Goal: Information Seeking & Learning: Learn about a topic

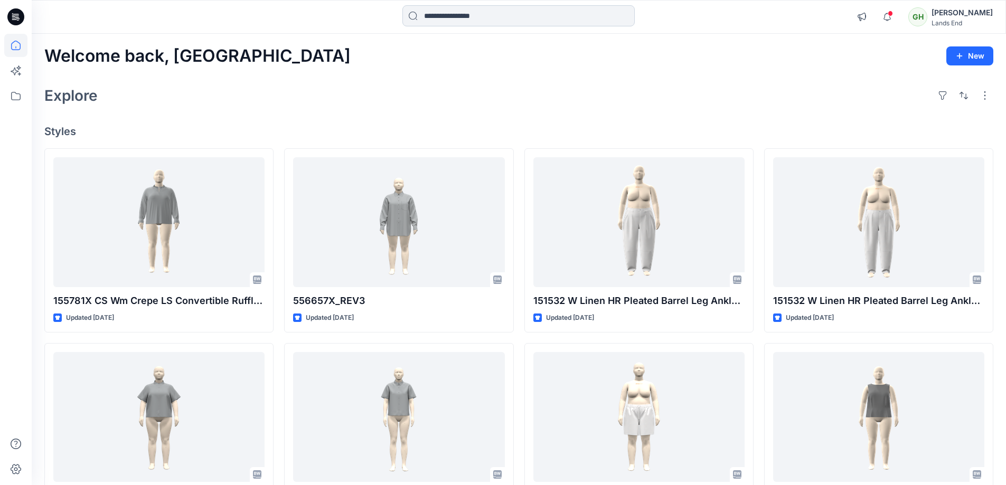
click at [488, 20] on input at bounding box center [518, 15] width 232 height 21
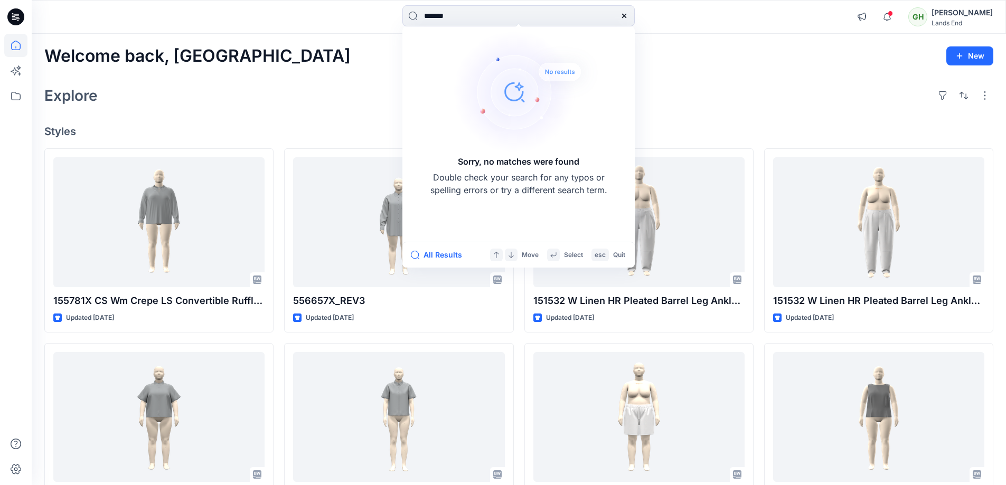
drag, startPoint x: 476, startPoint y: 15, endPoint x: 226, endPoint y: 30, distance: 249.6
click at [265, 30] on div "******* Sorry, no matches were found Double check your search for any typos or …" at bounding box center [519, 17] width 974 height 34
paste input "**********"
drag, startPoint x: 509, startPoint y: 13, endPoint x: 603, endPoint y: 19, distance: 94.2
click at [605, 19] on input "**********" at bounding box center [518, 15] width 232 height 21
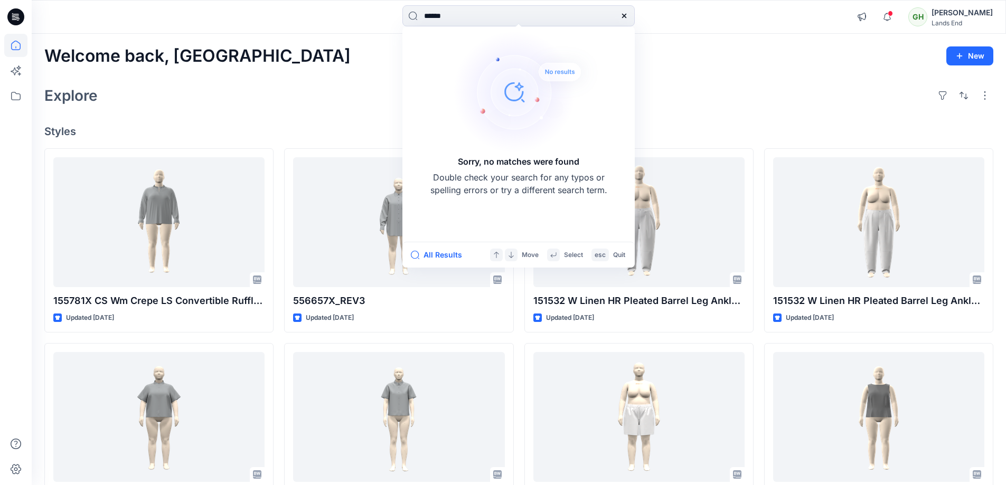
type input "*******"
click at [423, 18] on input "*******" at bounding box center [518, 15] width 232 height 21
drag, startPoint x: 430, startPoint y: 17, endPoint x: 291, endPoint y: 23, distance: 139.5
click at [291, 23] on div "******* Sorry, no matches were found Double check your search for any typos or …" at bounding box center [518, 16] width 487 height 23
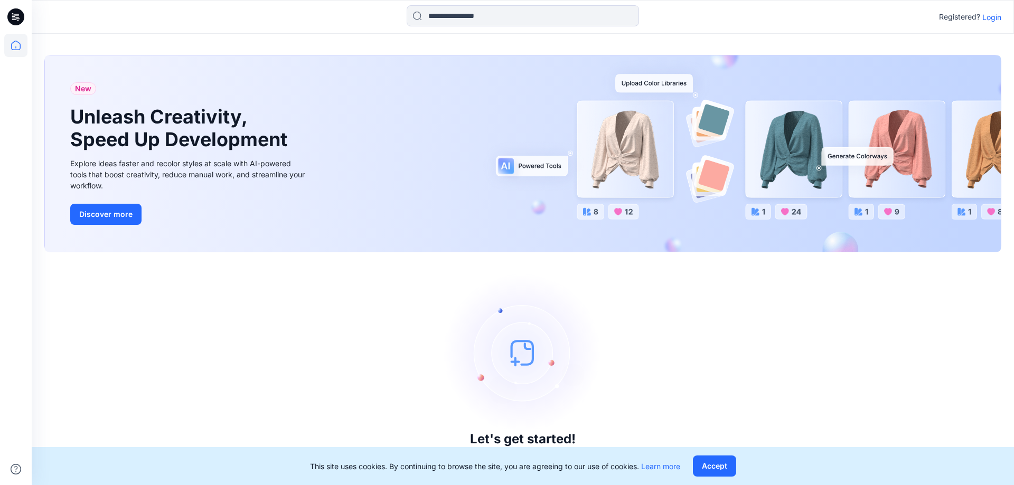
click at [990, 17] on p "Login" at bounding box center [991, 17] width 19 height 11
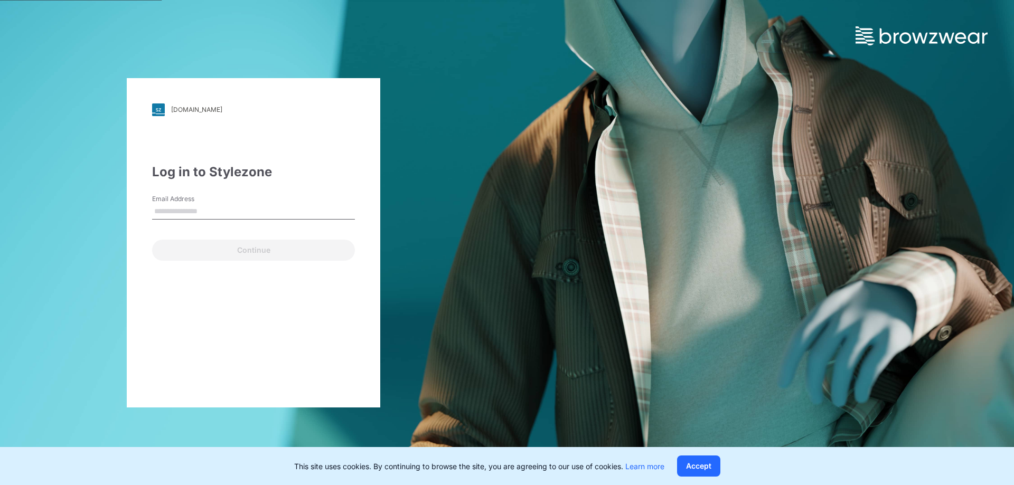
type input "**********"
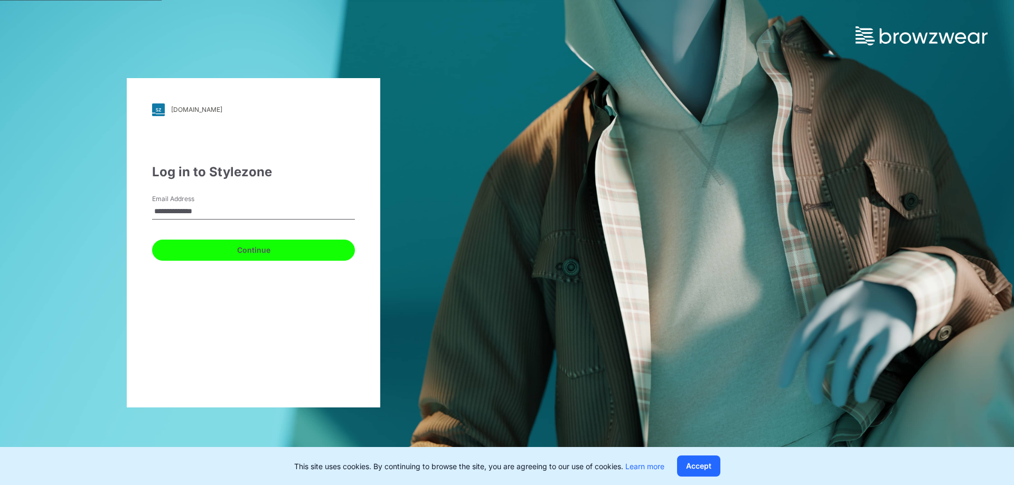
click at [254, 252] on button "Continue" at bounding box center [253, 250] width 203 height 21
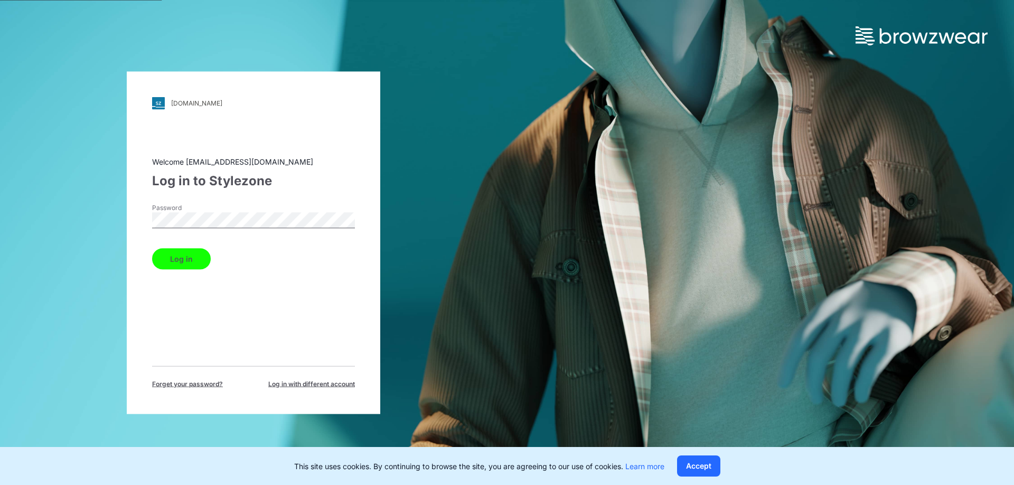
click at [207, 256] on button "Log in" at bounding box center [181, 258] width 59 height 21
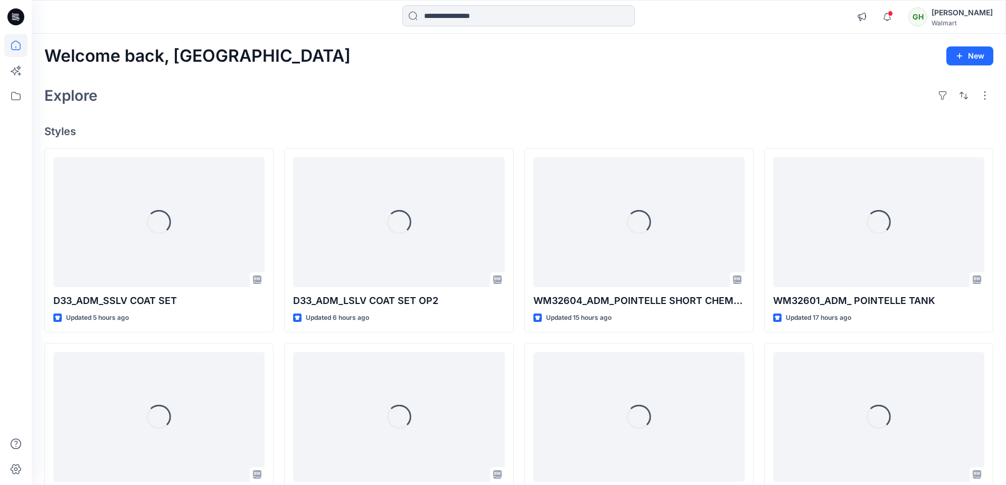
click at [462, 14] on input at bounding box center [518, 15] width 232 height 21
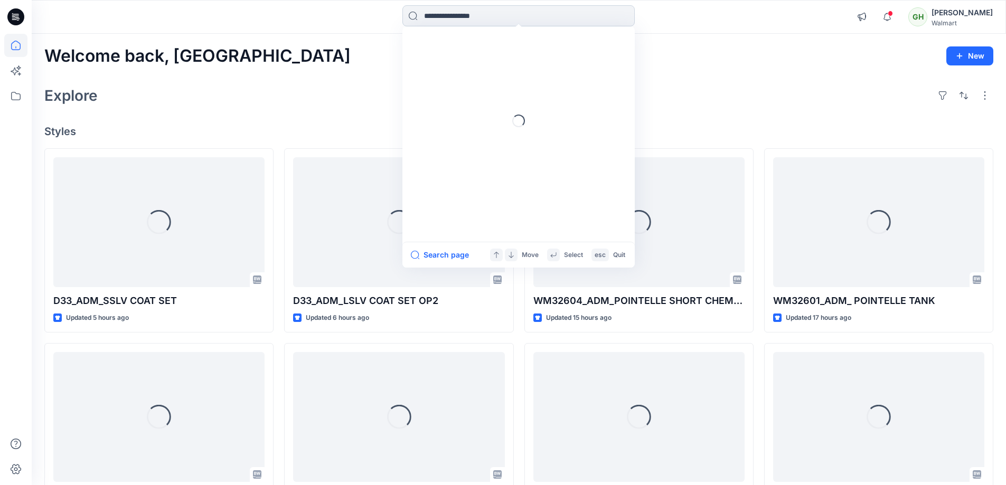
paste input "*******"
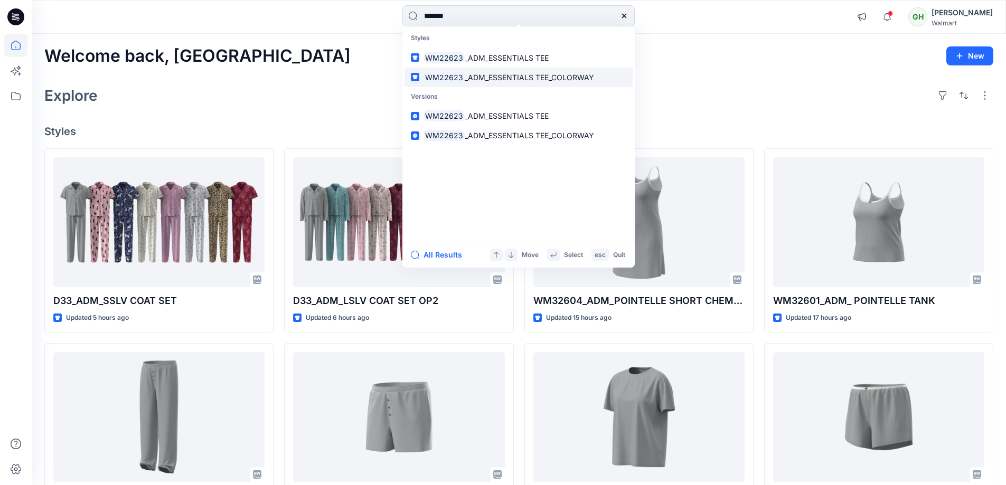
type input "*******"
click at [477, 79] on span "_ADM_ESSENTIALS TEE_COLORWAY" at bounding box center [529, 77] width 129 height 9
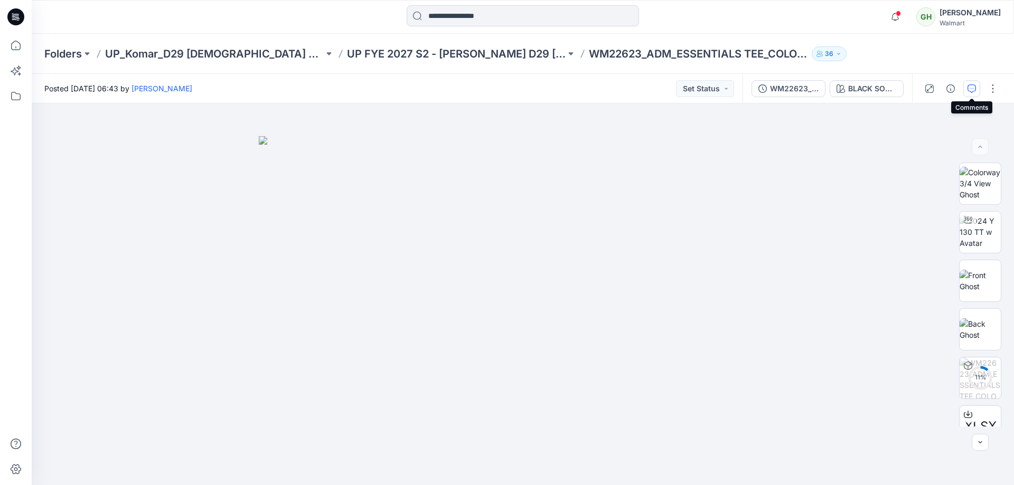
click at [966, 96] on button "button" at bounding box center [971, 88] width 17 height 17
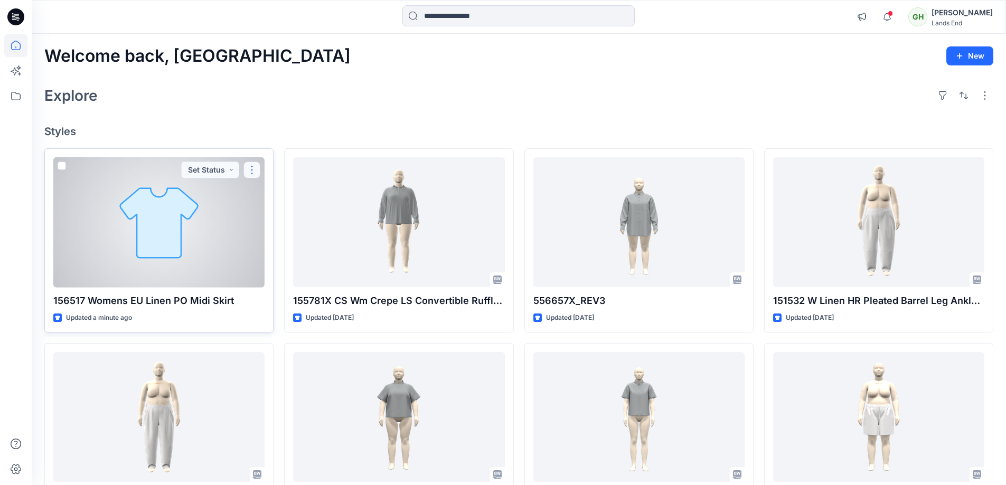
click at [256, 175] on button "button" at bounding box center [251, 170] width 17 height 17
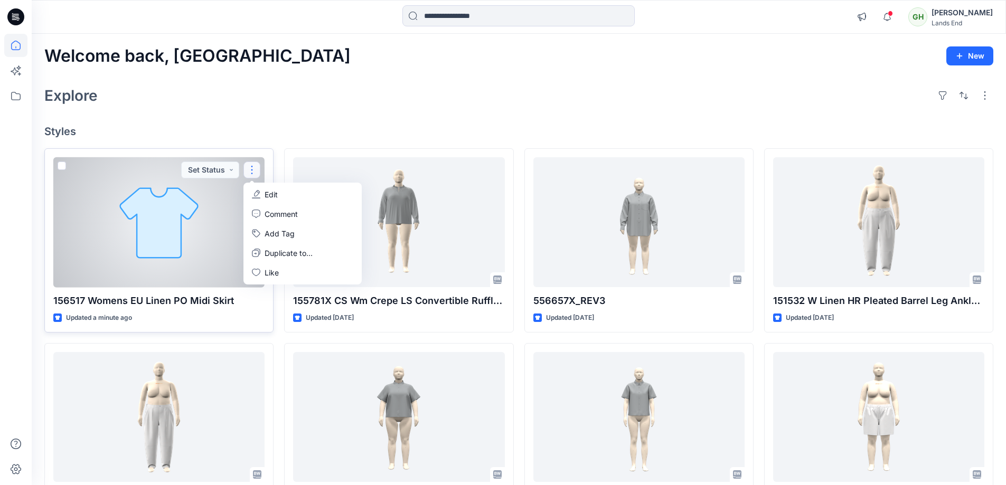
click at [268, 193] on p "Edit" at bounding box center [271, 194] width 13 height 11
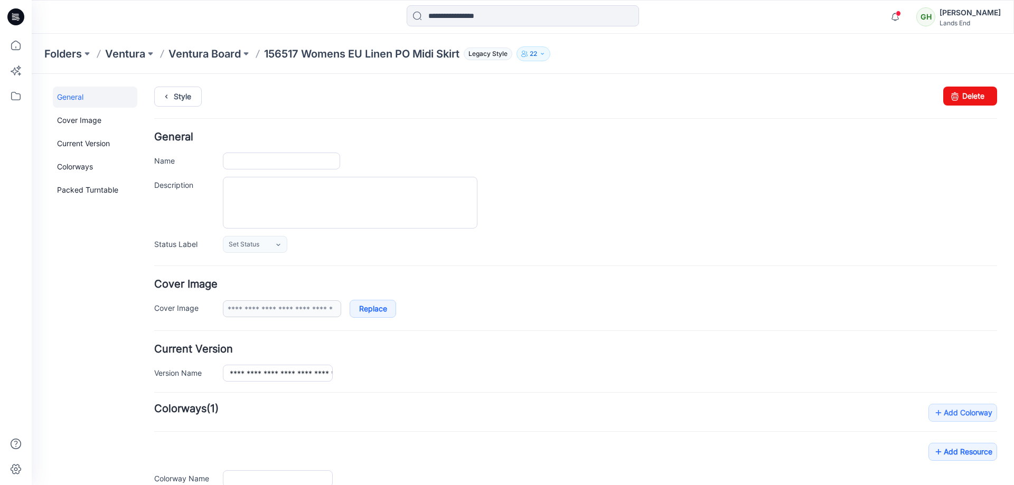
type input "**********"
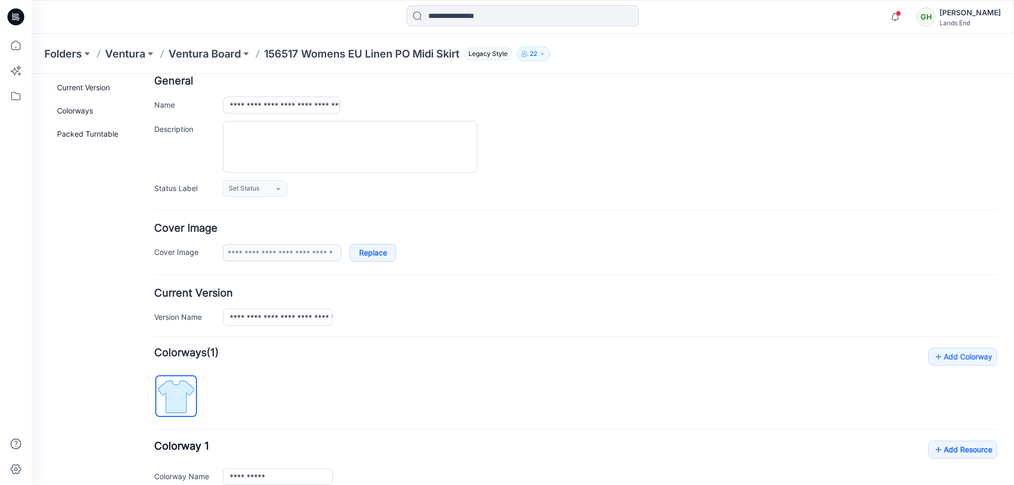
scroll to position [201, 0]
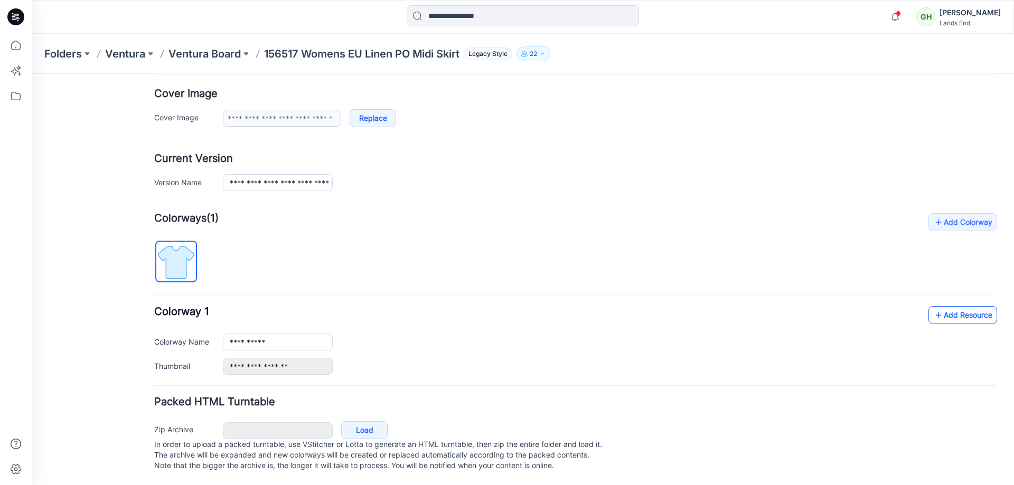
click at [937, 306] on link "Add Resource" at bounding box center [962, 315] width 69 height 18
click at [965, 306] on link "Add Resource" at bounding box center [962, 315] width 69 height 18
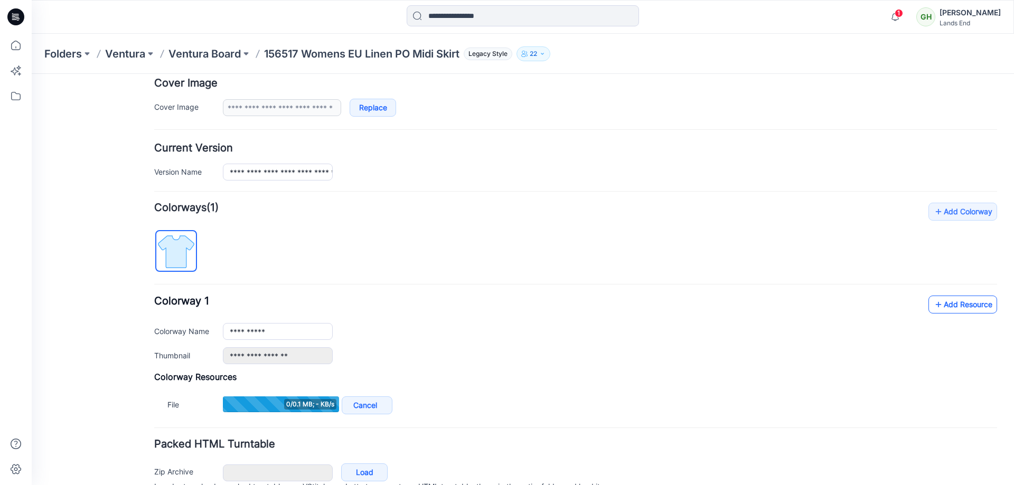
click at [969, 301] on link "Add Resource" at bounding box center [962, 305] width 69 height 18
click at [973, 312] on link "Add Resource" at bounding box center [962, 305] width 69 height 18
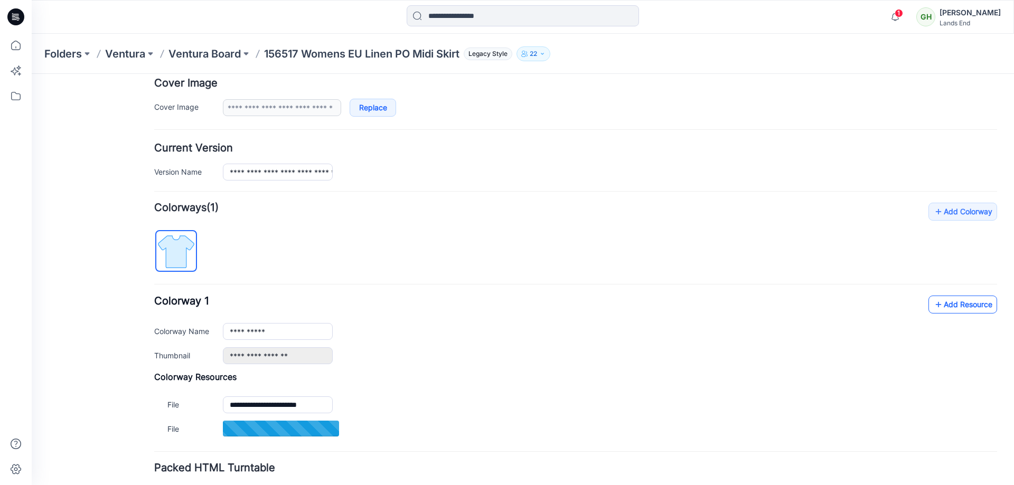
click at [935, 309] on icon at bounding box center [938, 304] width 11 height 17
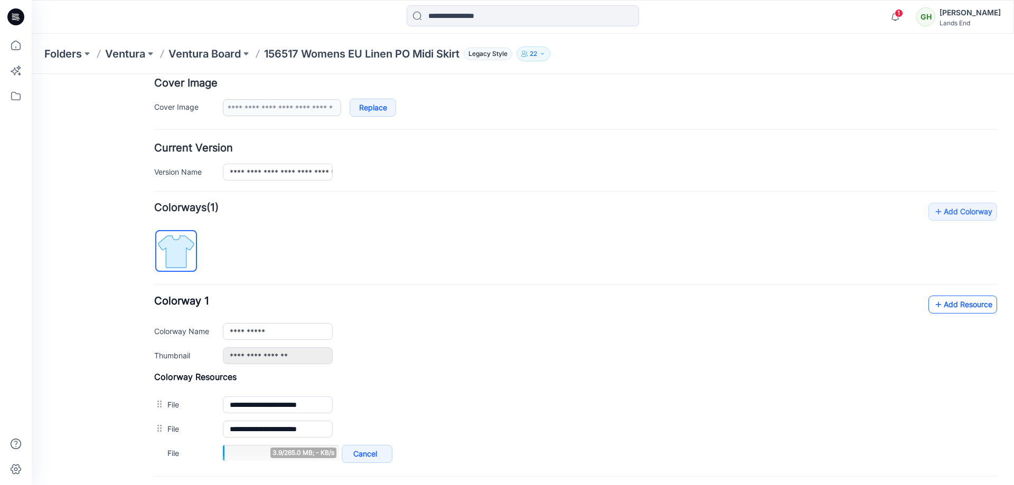
click at [942, 300] on link "Add Resource" at bounding box center [962, 305] width 69 height 18
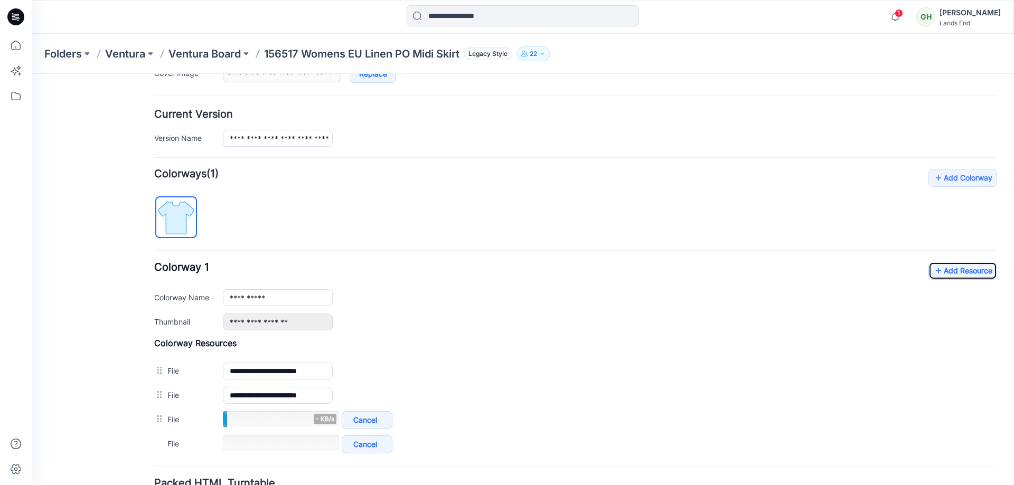
scroll to position [254, 0]
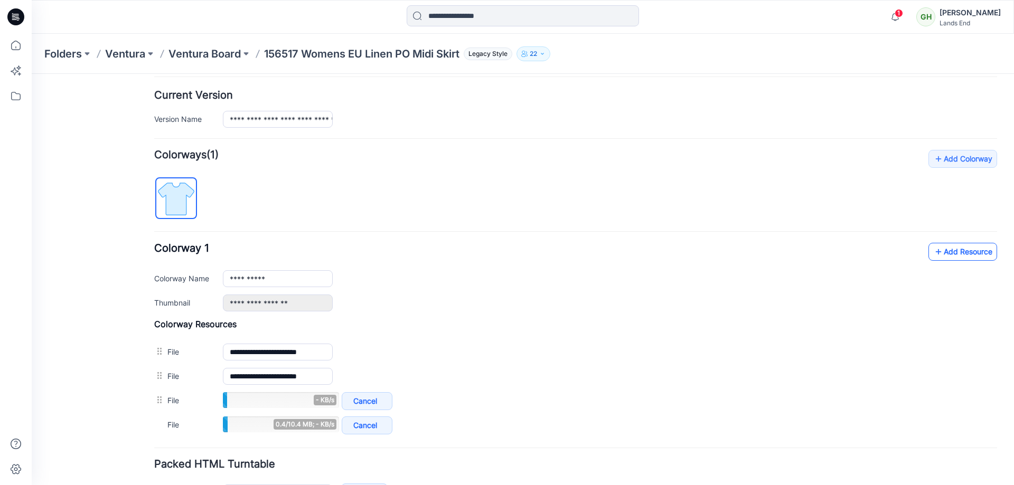
click at [938, 250] on link "Add Resource" at bounding box center [962, 252] width 69 height 18
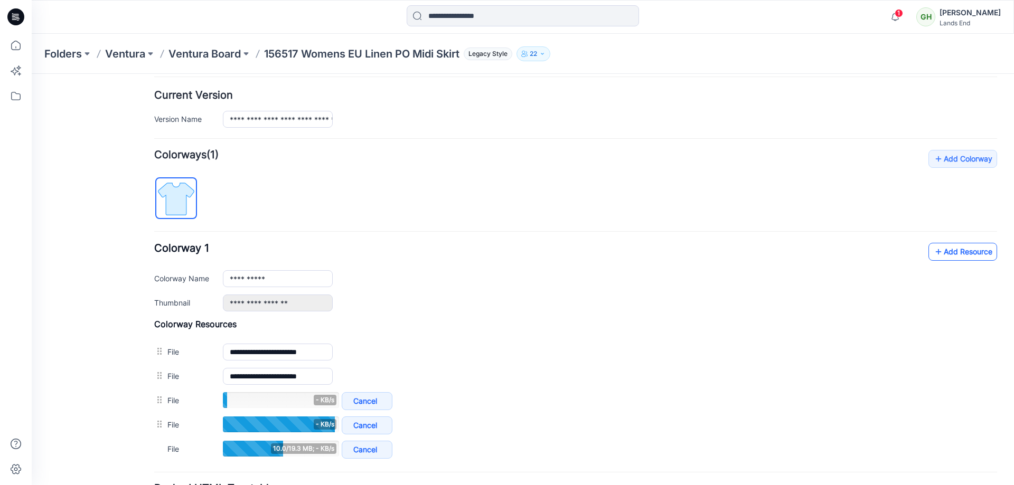
click at [957, 249] on link "Add Resource" at bounding box center [962, 252] width 69 height 18
click at [934, 256] on icon at bounding box center [938, 251] width 11 height 17
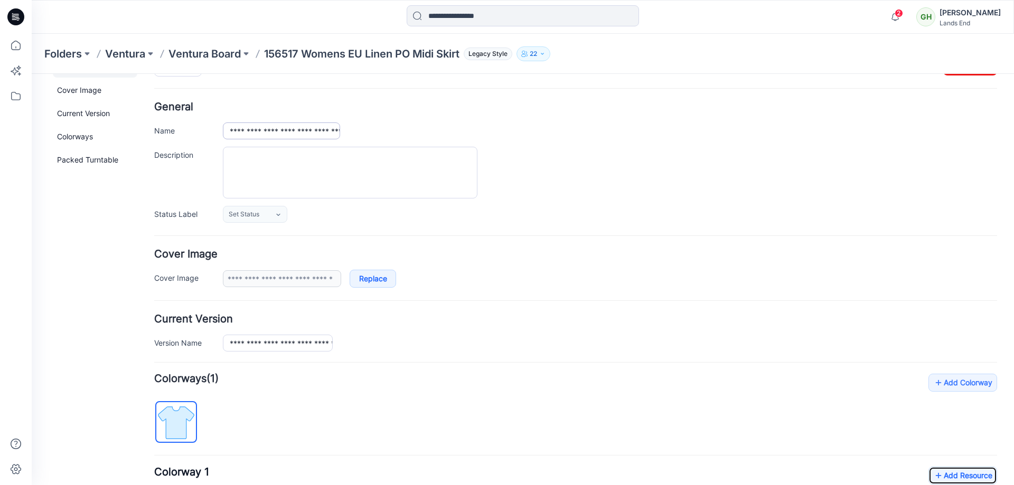
scroll to position [0, 0]
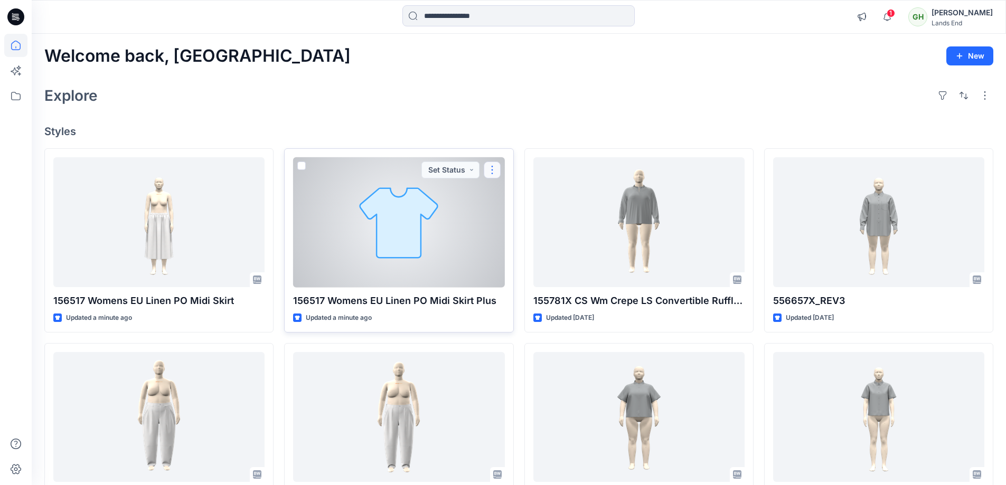
click at [490, 177] on button "button" at bounding box center [492, 170] width 17 height 17
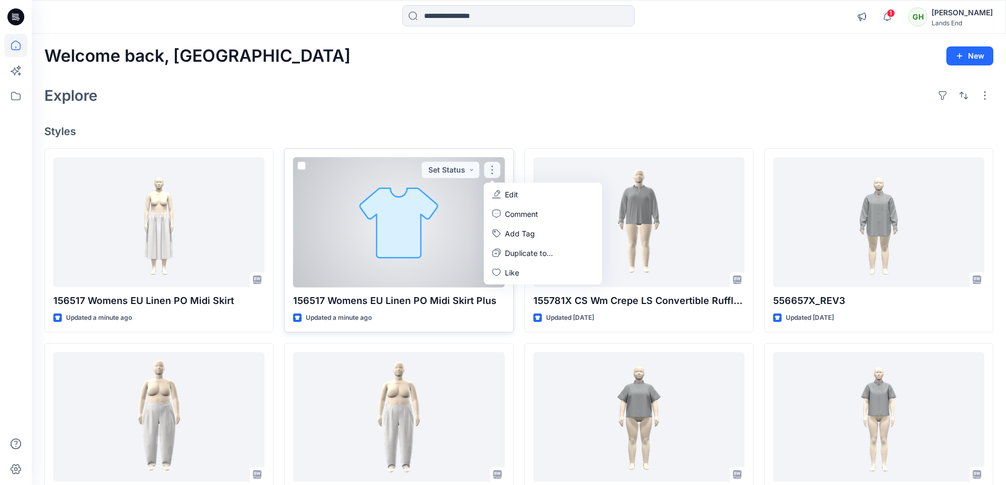
click at [497, 190] on icon "button" at bounding box center [496, 194] width 8 height 8
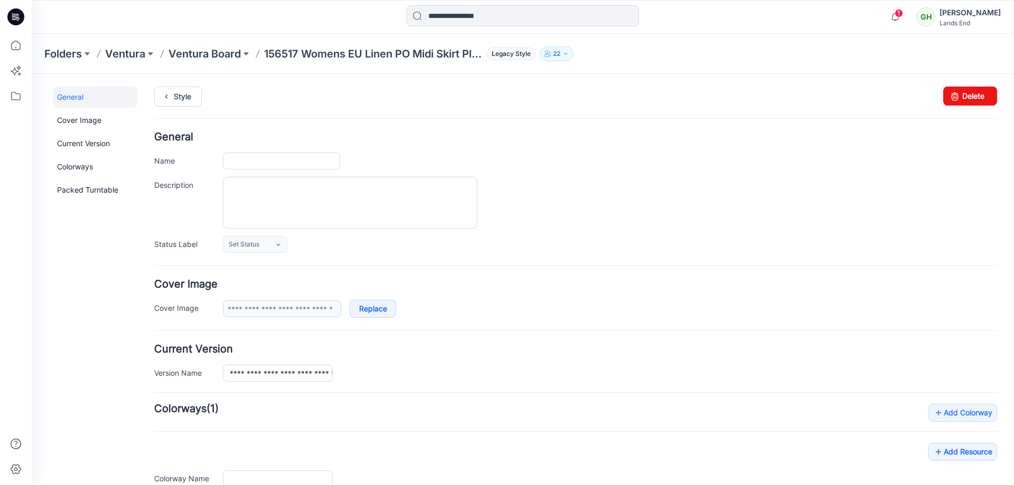
type input "**********"
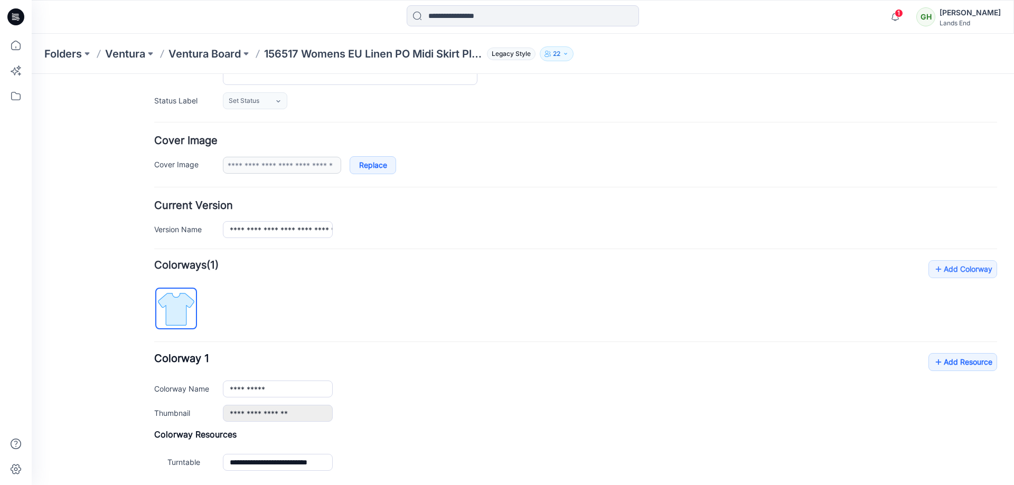
scroll to position [254, 0]
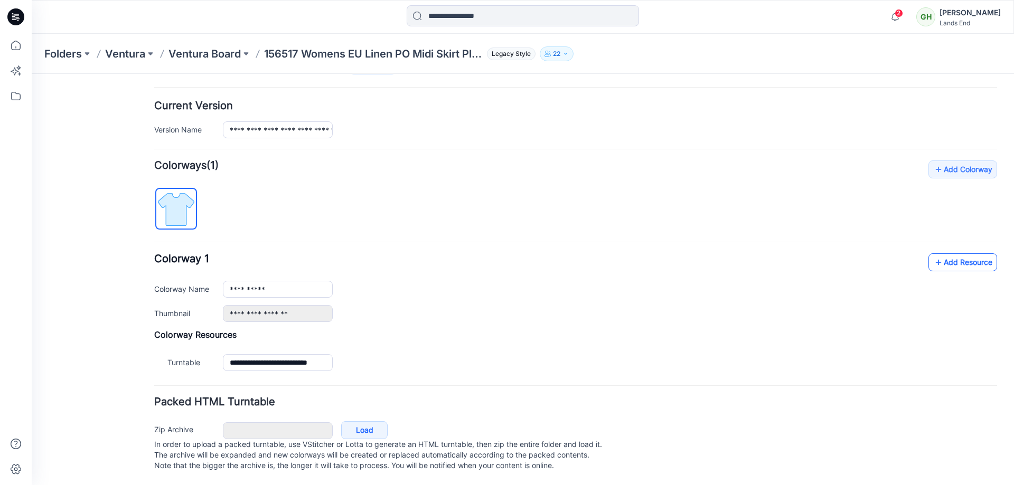
click at [928, 260] on link "Add Resource" at bounding box center [962, 262] width 69 height 18
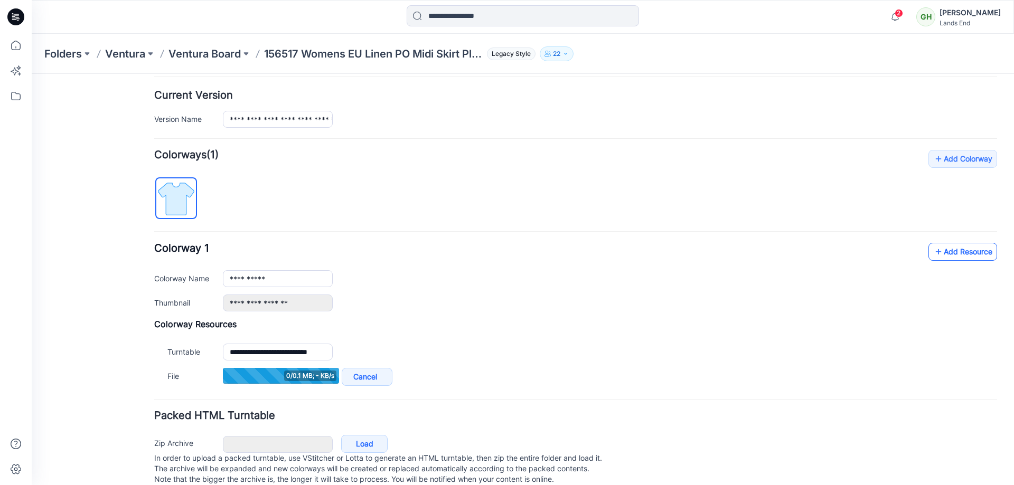
click at [950, 257] on link "Add Resource" at bounding box center [962, 252] width 69 height 18
click at [955, 256] on link "Add Resource" at bounding box center [962, 252] width 69 height 18
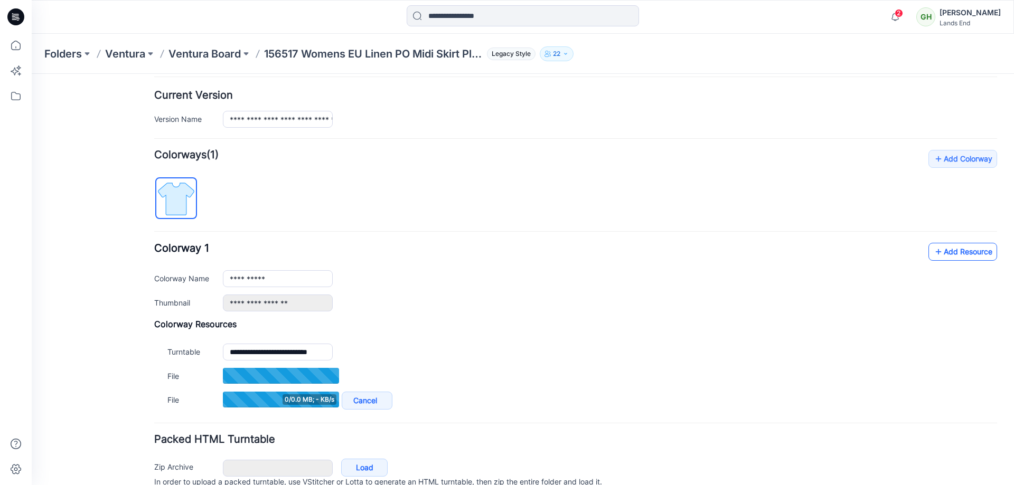
click at [943, 252] on link "Add Resource" at bounding box center [962, 252] width 69 height 18
click at [930, 240] on div "**********" at bounding box center [575, 281] width 843 height 262
click at [936, 254] on link "Add Resource" at bounding box center [962, 252] width 69 height 18
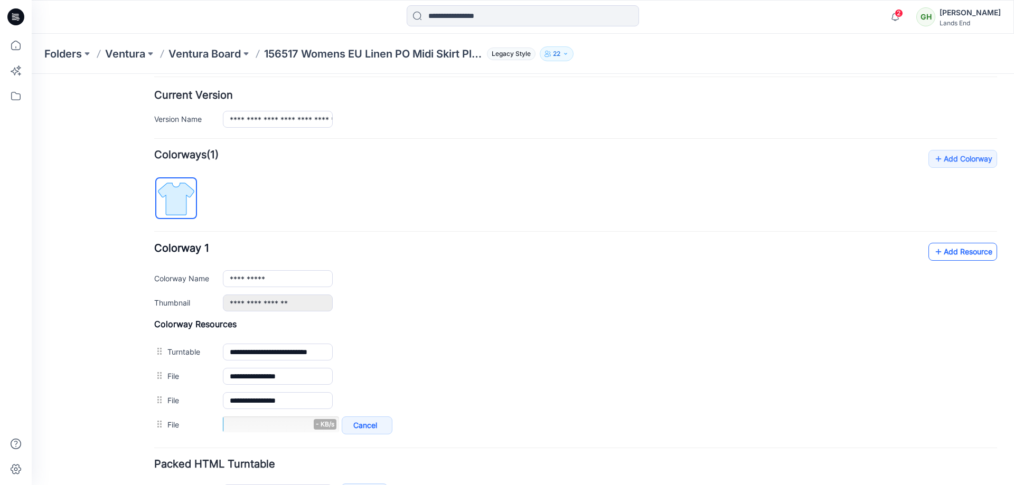
click at [948, 249] on link "Add Resource" at bounding box center [962, 252] width 69 height 18
click at [934, 257] on icon at bounding box center [938, 251] width 11 height 17
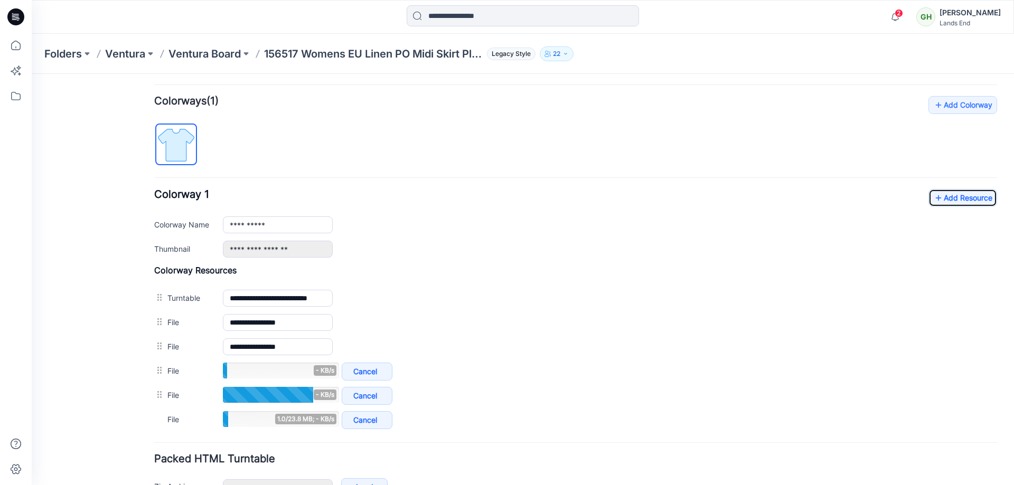
scroll to position [360, 0]
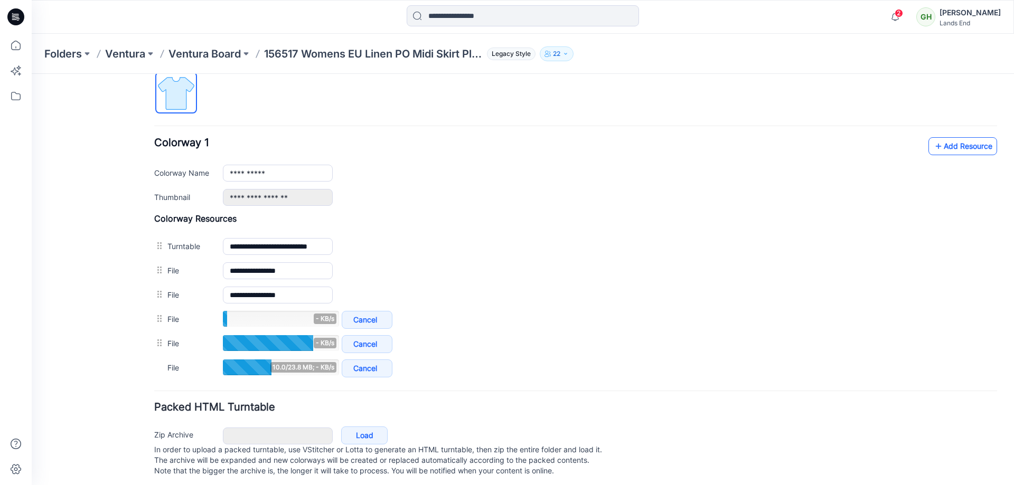
click at [933, 146] on icon at bounding box center [938, 146] width 11 height 17
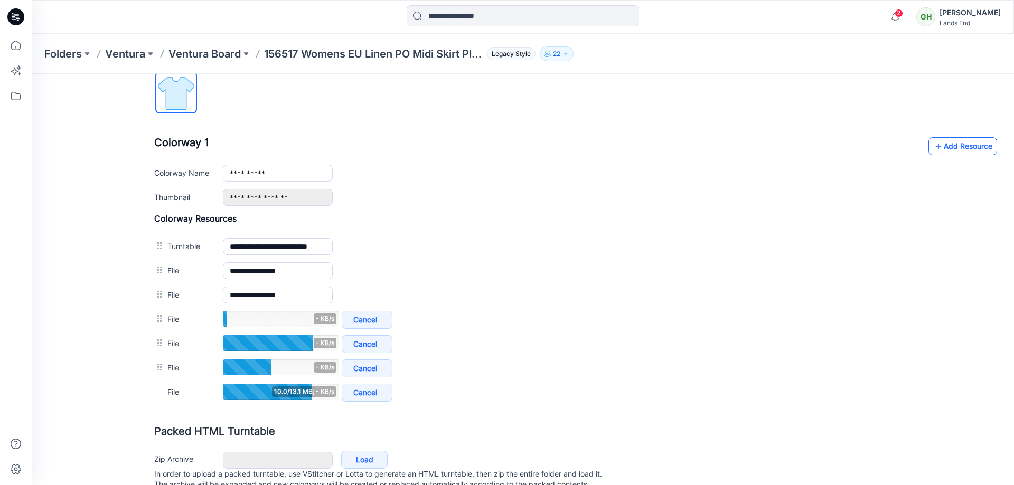
click at [942, 145] on link "Add Resource" at bounding box center [962, 146] width 69 height 18
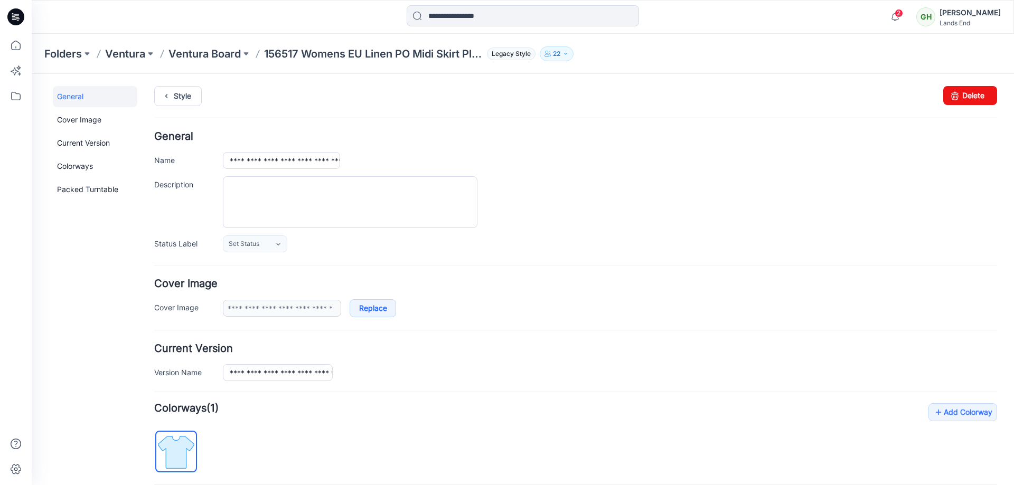
scroll to position [0, 0]
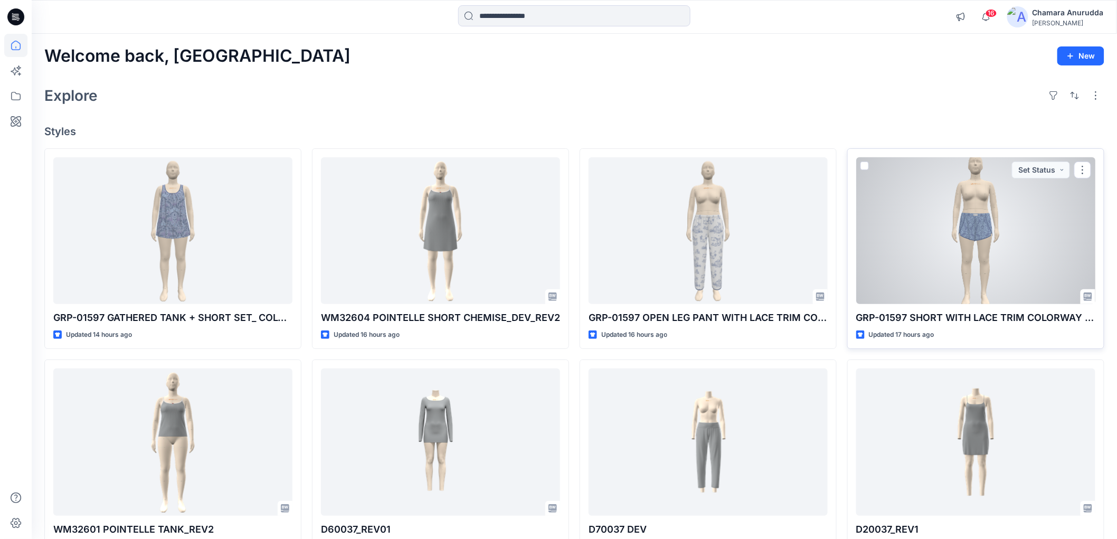
click at [1033, 248] on div at bounding box center [975, 230] width 239 height 147
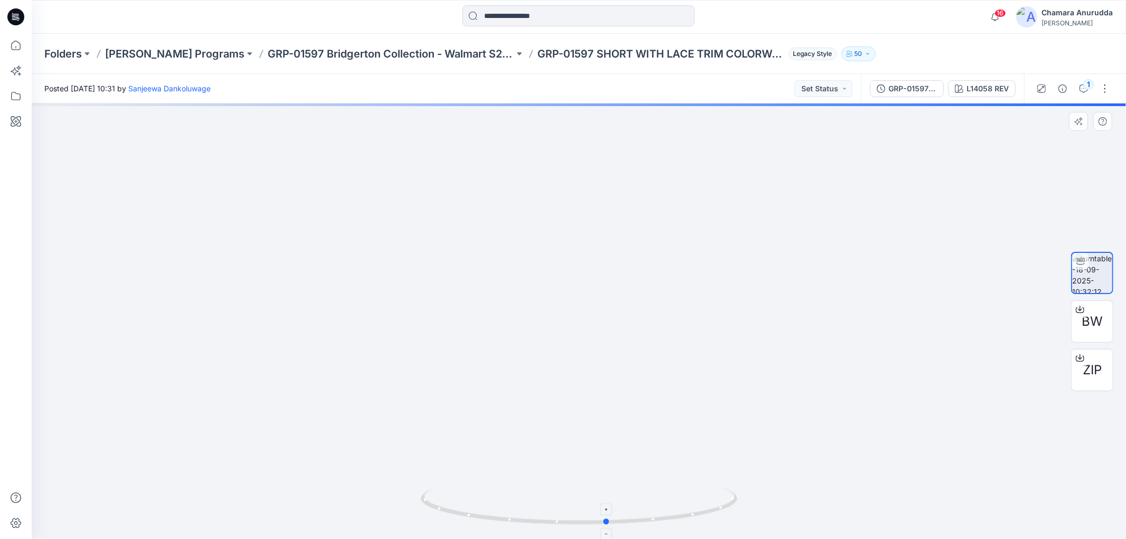
drag, startPoint x: 709, startPoint y: 512, endPoint x: 738, endPoint y: 495, distance: 33.9
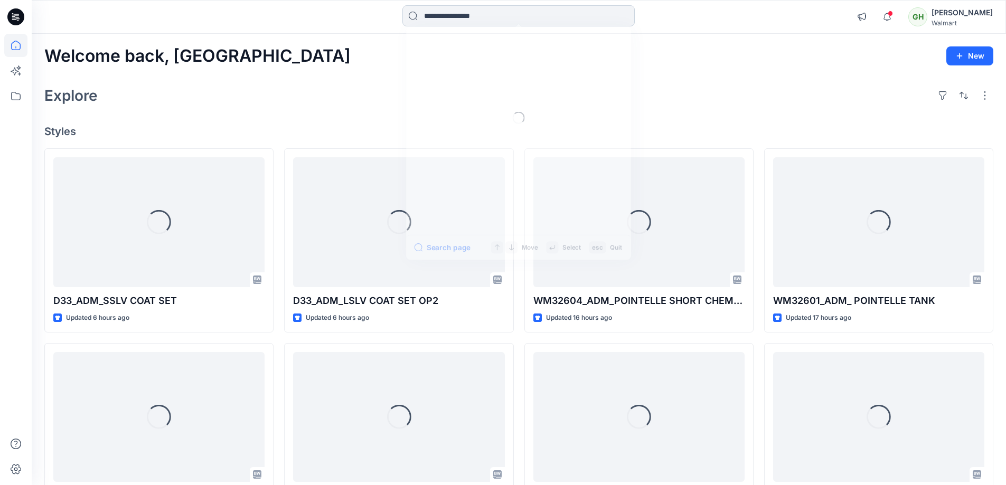
drag, startPoint x: 446, startPoint y: 25, endPoint x: 445, endPoint y: 19, distance: 6.4
click at [445, 23] on input at bounding box center [518, 15] width 232 height 21
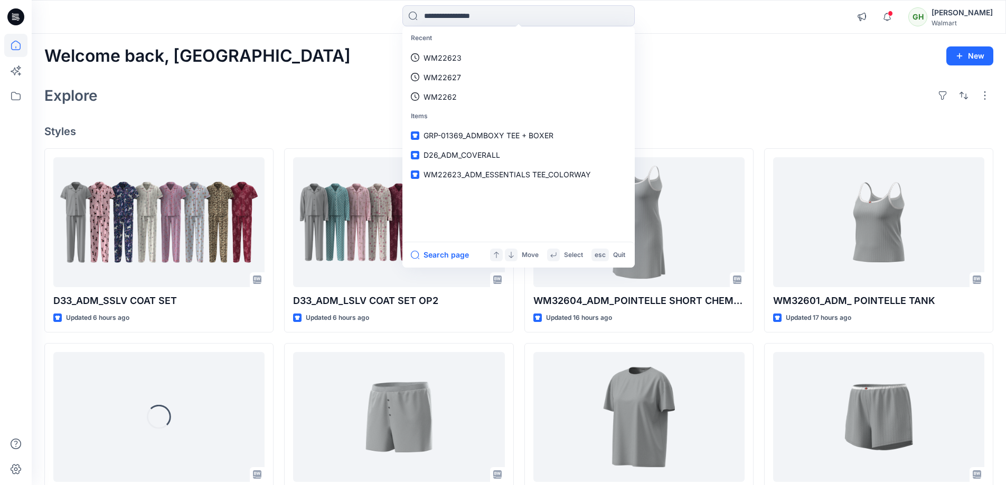
click at [238, 69] on div "Welcome back, Gayan New Explore Styles D33_ADM_SSLV COAT SET Updated 6 hours ag…" at bounding box center [519, 403] width 974 height 739
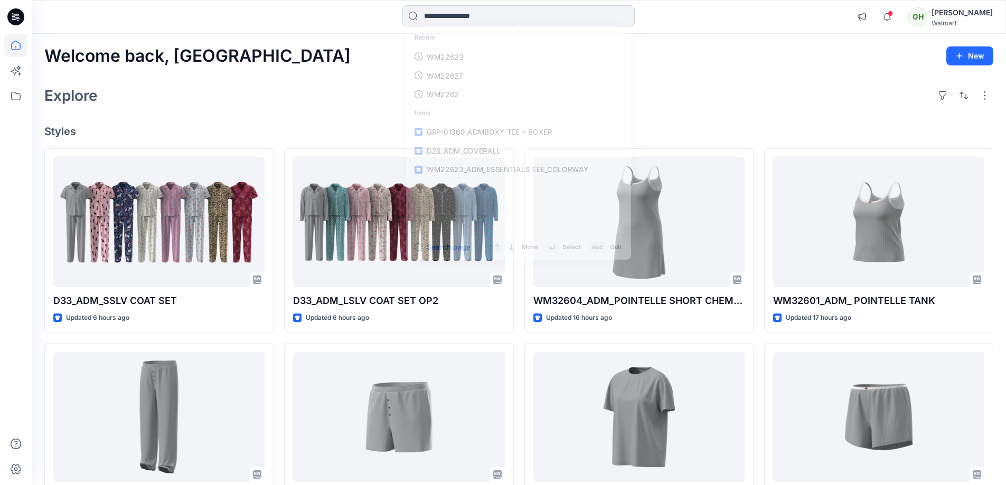
click at [493, 22] on input at bounding box center [518, 15] width 232 height 21
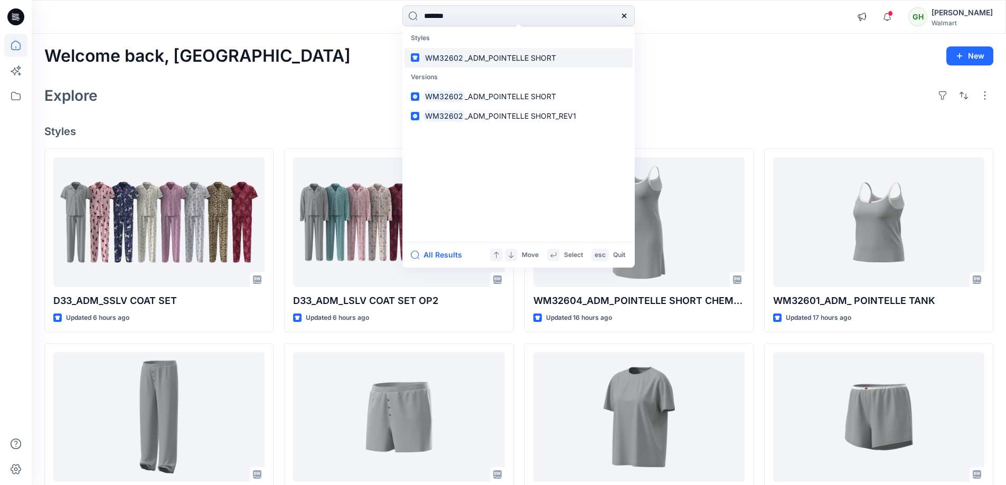
type input "*******"
click at [497, 55] on span "_ADM_POINTELLE SHORT" at bounding box center [510, 57] width 91 height 9
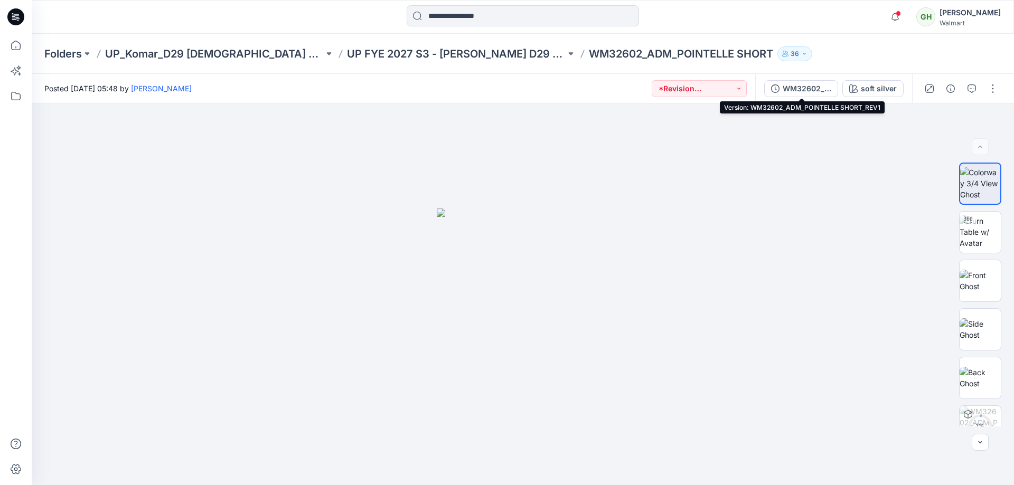
click at [792, 90] on div "WM32602_ADM_POINTELLE SHORT_REV1" at bounding box center [806, 89] width 49 height 12
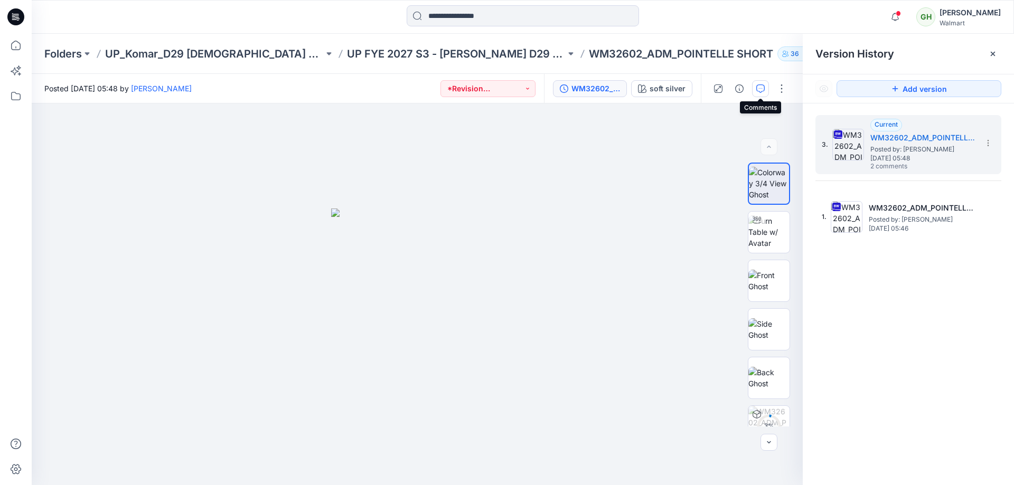
click at [761, 87] on icon "button" at bounding box center [760, 88] width 8 height 8
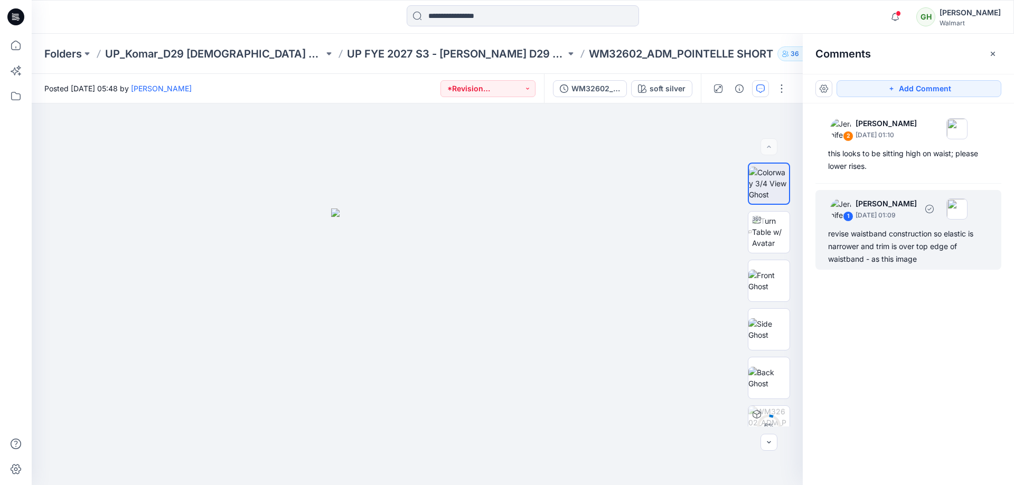
click at [907, 265] on div "revise waistband construction so elastic is narrower and trim is over top edge …" at bounding box center [908, 247] width 161 height 38
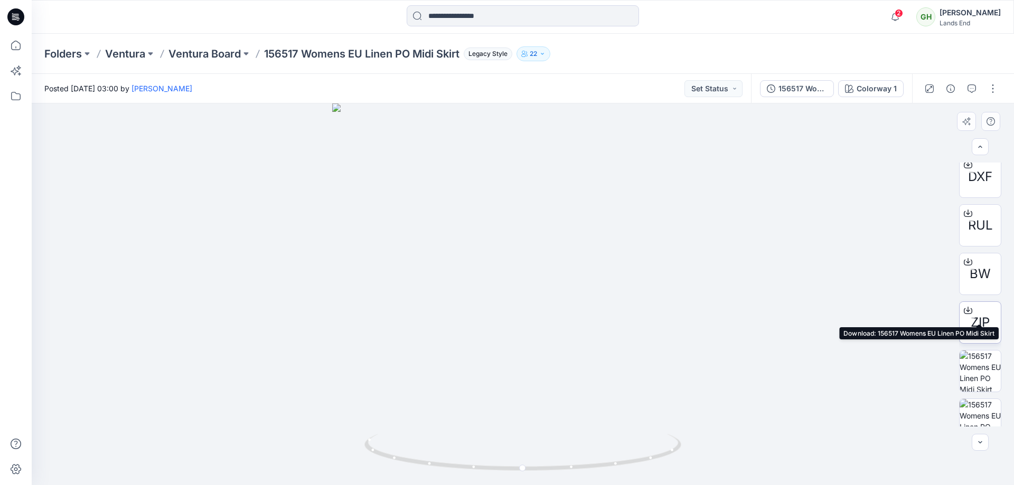
scroll to position [118, 0]
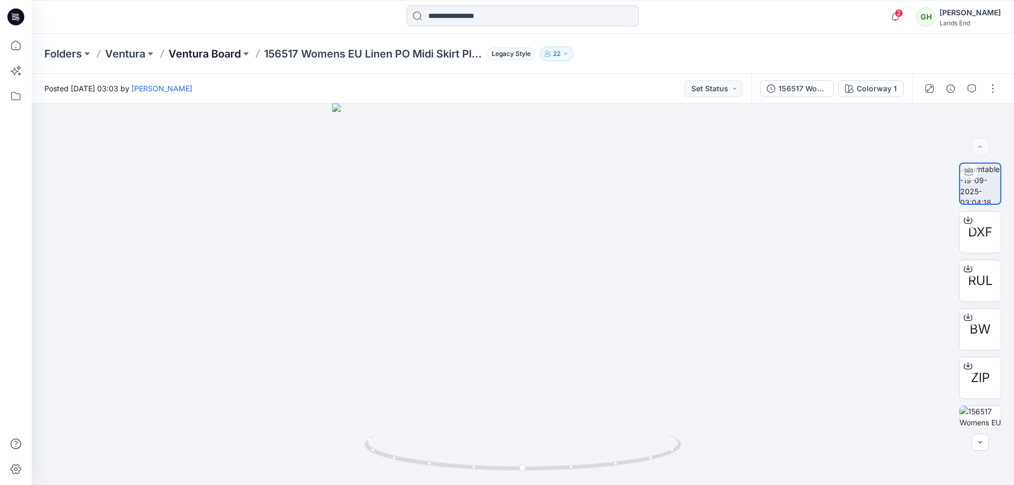
click at [219, 48] on p "Ventura Board" at bounding box center [204, 53] width 72 height 15
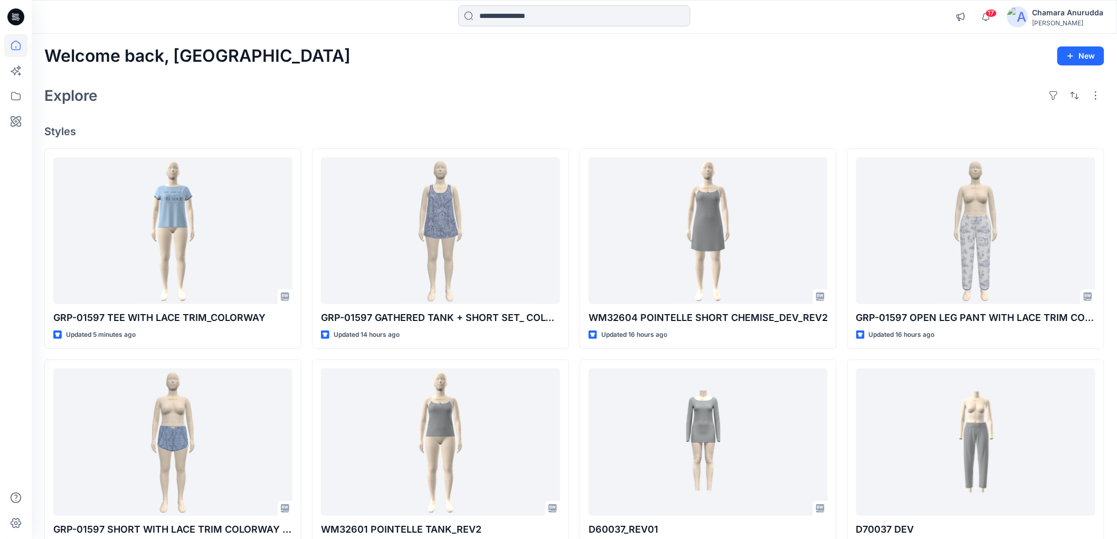
click at [559, 18] on input at bounding box center [574, 15] width 232 height 21
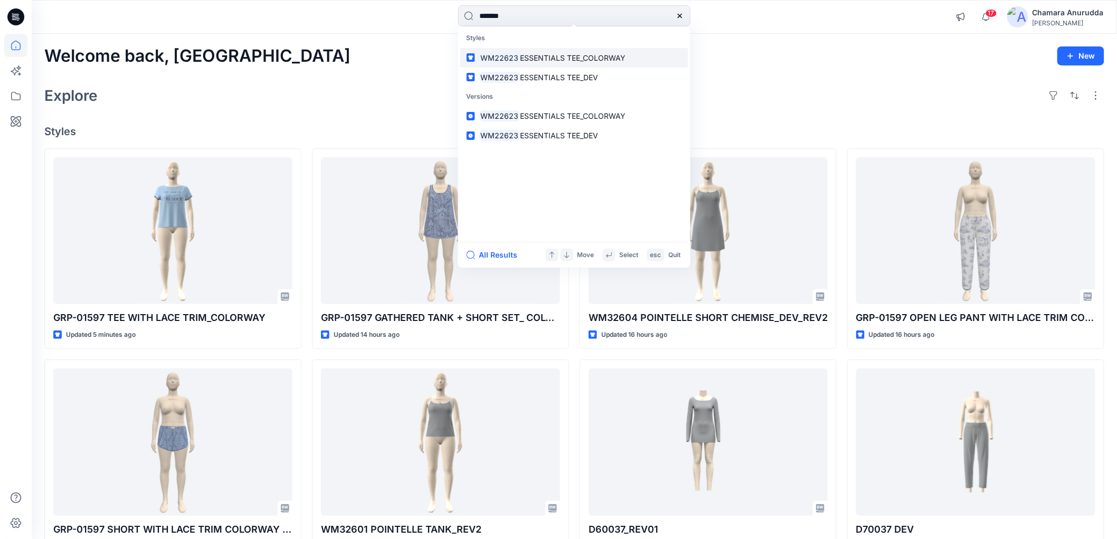
type input "*******"
click at [535, 58] on span "ESSENTIALS TEE_COLORWAY" at bounding box center [573, 57] width 106 height 9
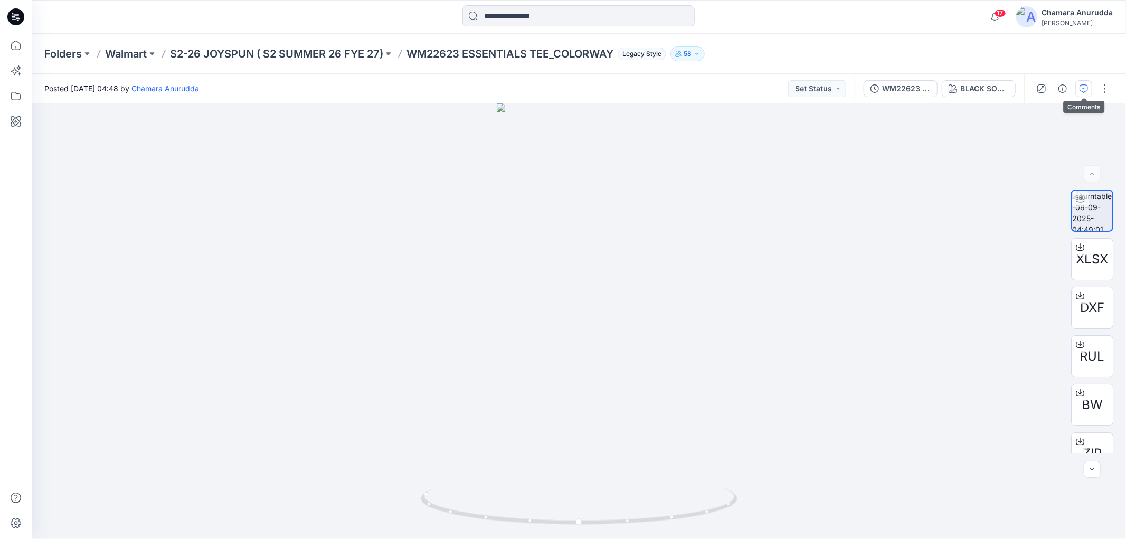
click at [1090, 86] on button "button" at bounding box center [1083, 88] width 17 height 17
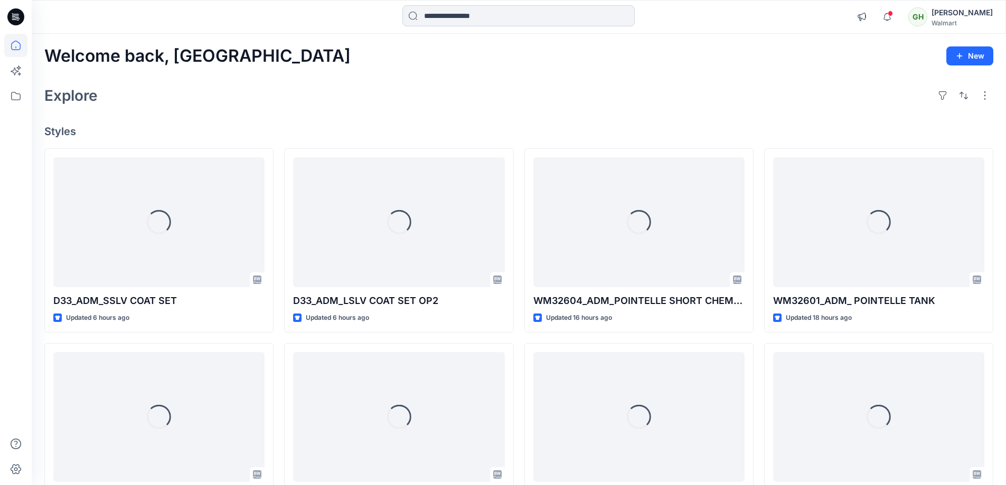
click at [455, 11] on input at bounding box center [518, 15] width 232 height 21
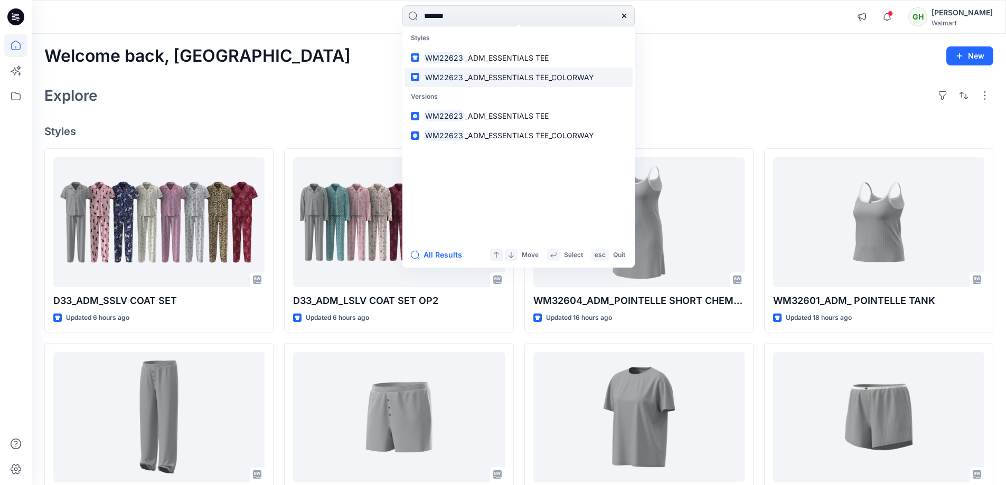
type input "*******"
click at [469, 60] on span "_ADM_ESSENTIALS TEE" at bounding box center [507, 57] width 84 height 9
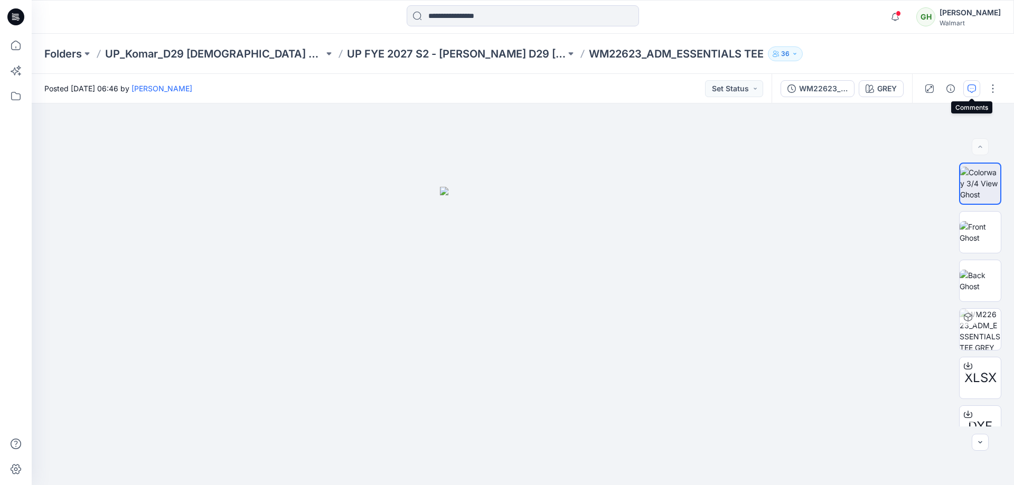
click at [977, 93] on button "button" at bounding box center [971, 88] width 17 height 17
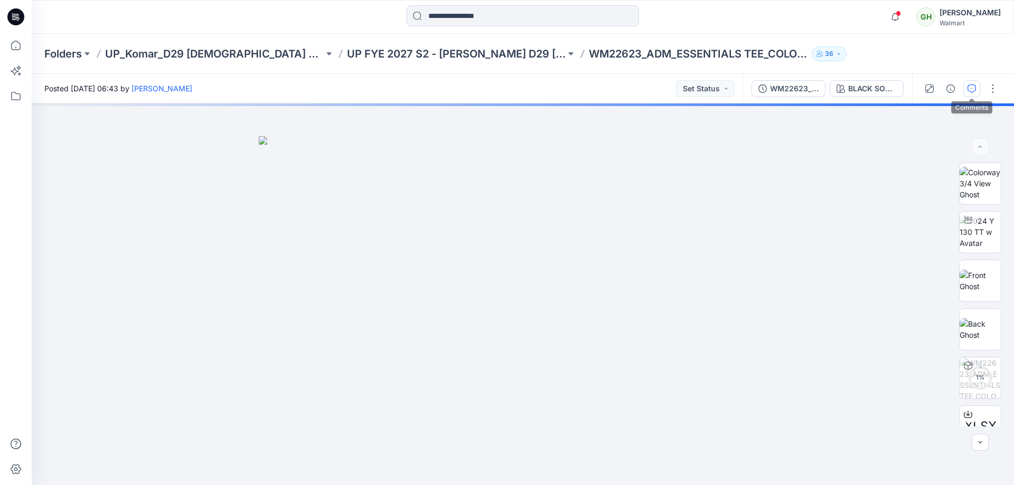
click at [972, 90] on icon "button" at bounding box center [971, 88] width 8 height 8
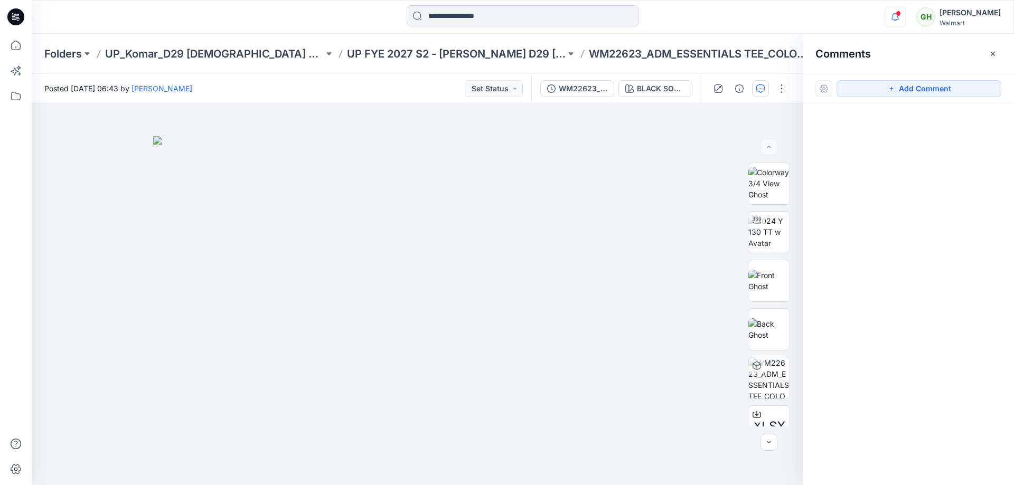
click at [885, 22] on icon "button" at bounding box center [895, 16] width 20 height 21
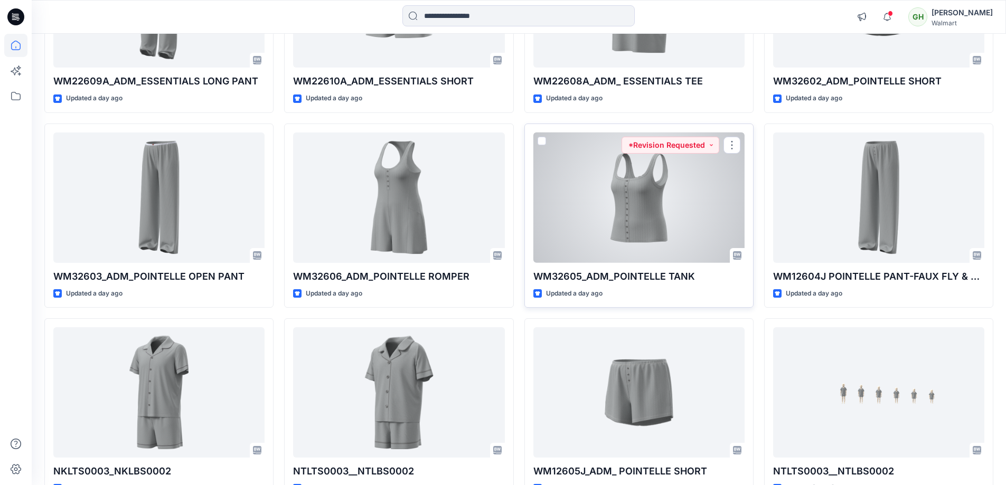
scroll to position [292, 0]
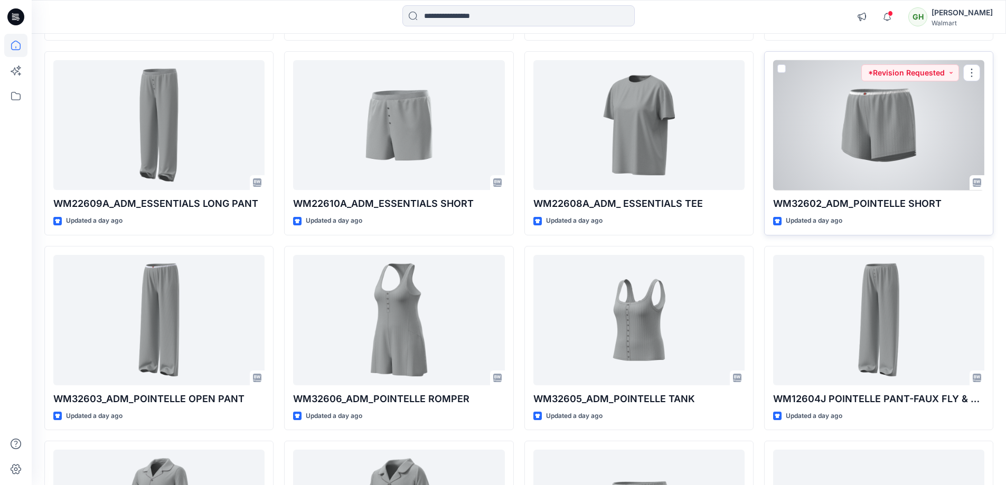
click at [861, 136] on div at bounding box center [878, 125] width 211 height 130
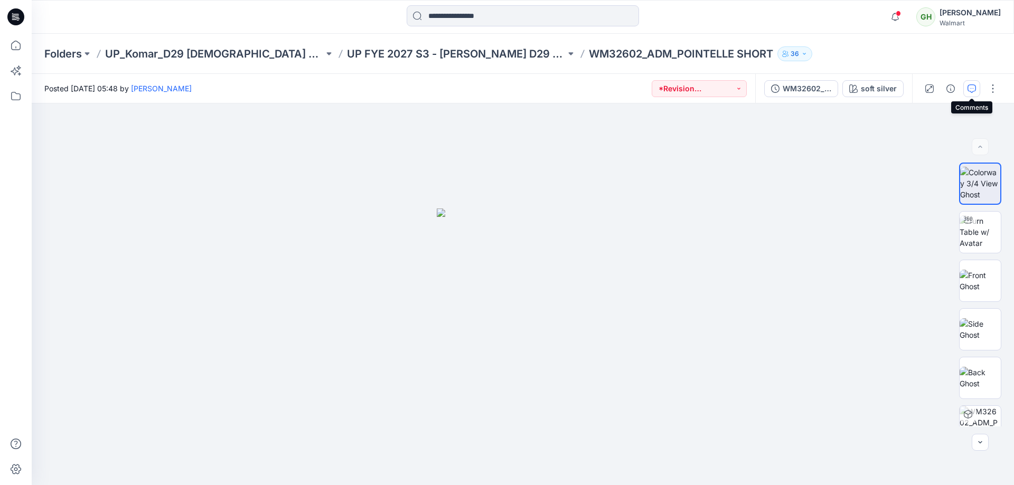
click at [971, 82] on button "button" at bounding box center [971, 88] width 17 height 17
